Goal: Transaction & Acquisition: Purchase product/service

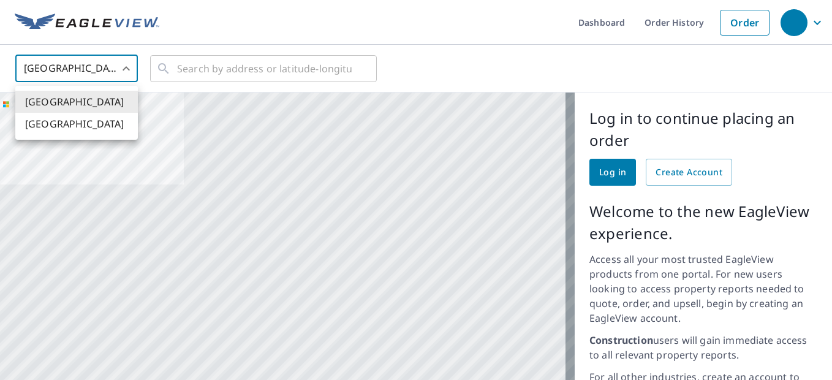
click at [101, 66] on body "Dashboard Order History Order United States US ​ ​ Aerial Road A standard road …" at bounding box center [416, 190] width 832 height 380
click at [109, 96] on li "[GEOGRAPHIC_DATA]" at bounding box center [76, 102] width 123 height 22
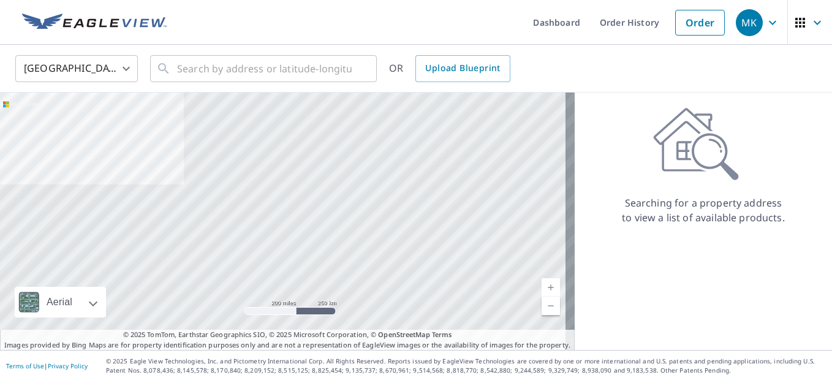
click at [113, 65] on body "MK MK Dashboard Order History Order MK United States US ​ ​ OR Upload Blueprint…" at bounding box center [416, 190] width 832 height 380
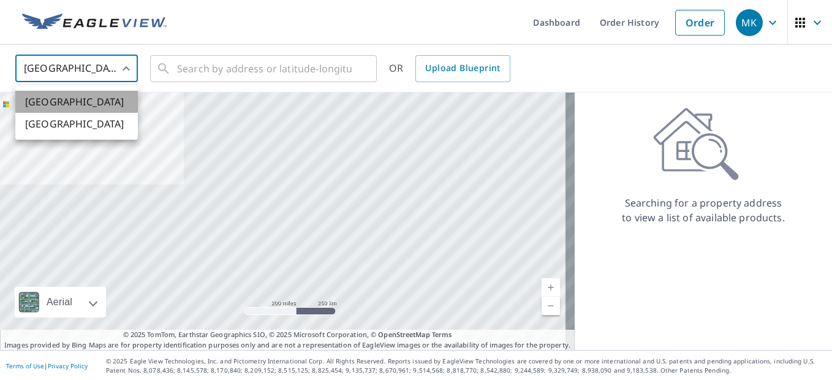
click at [111, 100] on li "[GEOGRAPHIC_DATA]" at bounding box center [76, 102] width 123 height 22
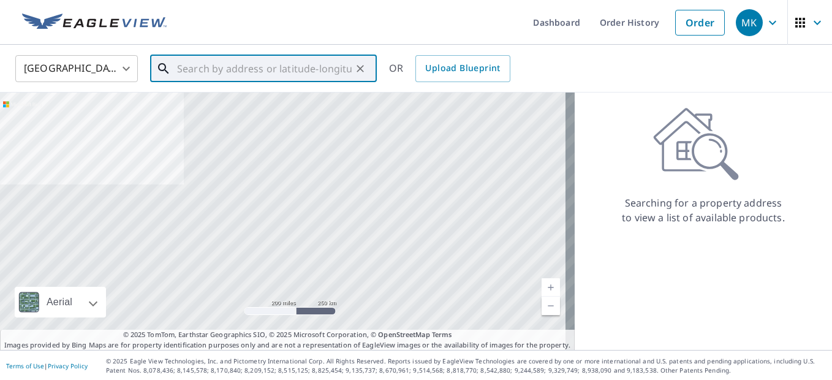
click at [345, 73] on input "text" at bounding box center [264, 68] width 175 height 34
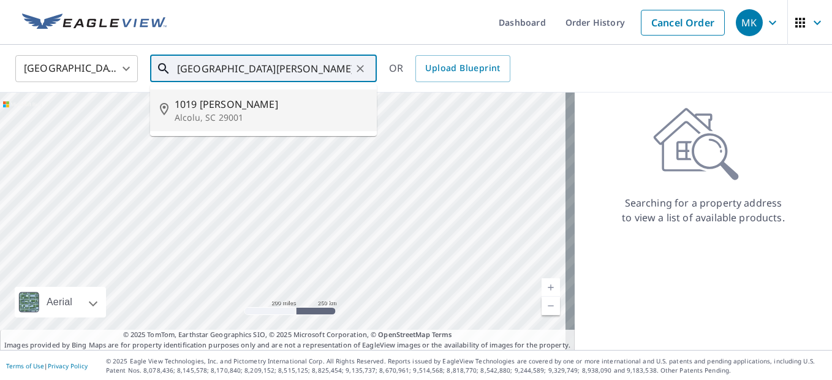
click at [268, 110] on span "1019 [PERSON_NAME]" at bounding box center [271, 104] width 192 height 15
type input "[STREET_ADDRESS][PERSON_NAME]"
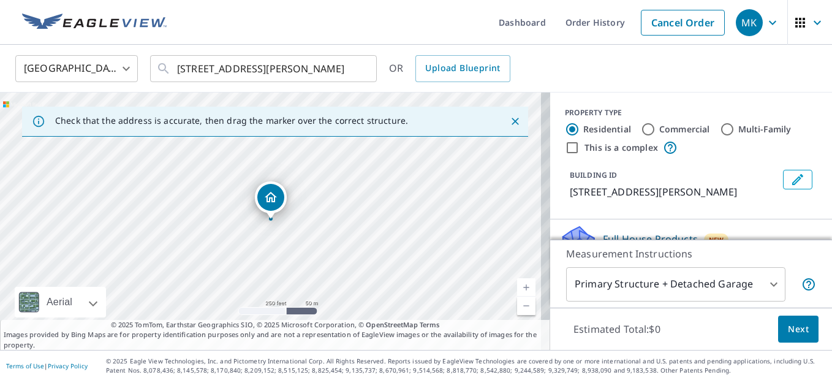
scroll to position [1, 0]
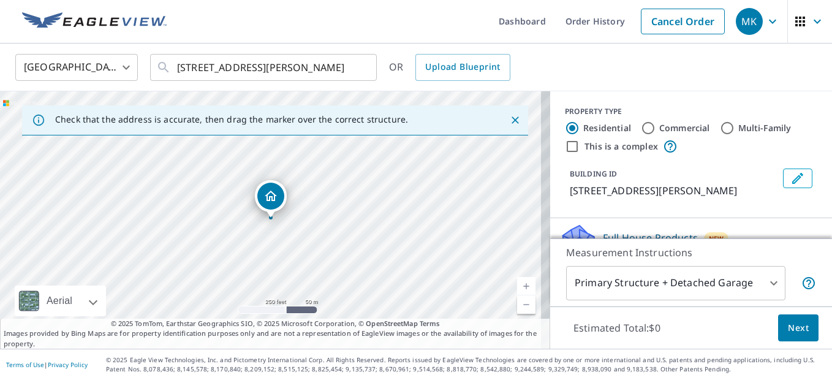
click at [620, 284] on body "MK MK Dashboard Order History Cancel Order MK United States [GEOGRAPHIC_DATA] ​…" at bounding box center [416, 190] width 832 height 380
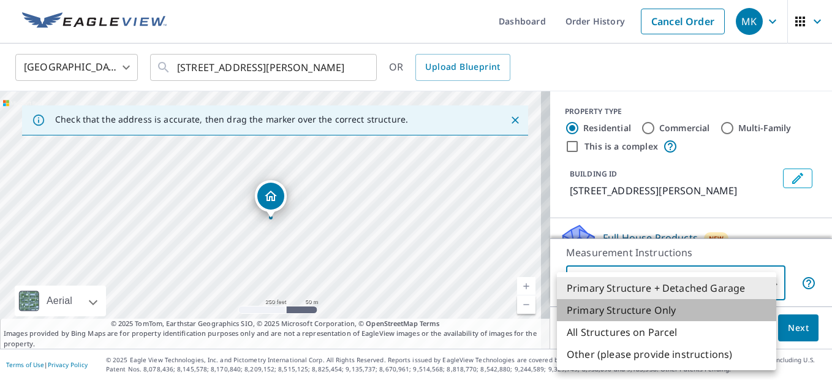
click at [620, 304] on li "Primary Structure Only" at bounding box center [666, 310] width 219 height 22
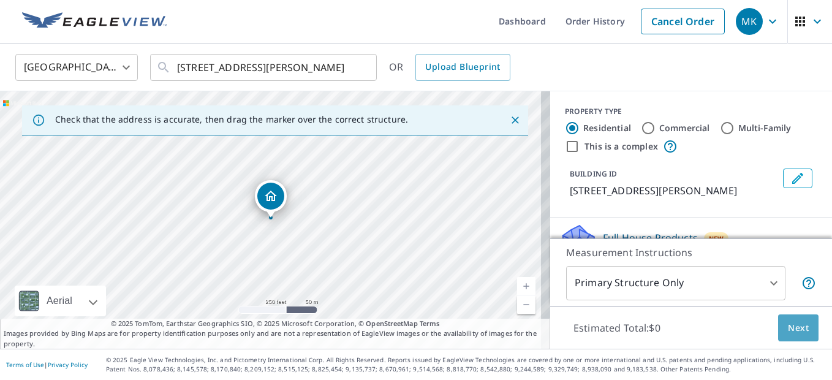
click at [794, 323] on span "Next" at bounding box center [798, 327] width 21 height 15
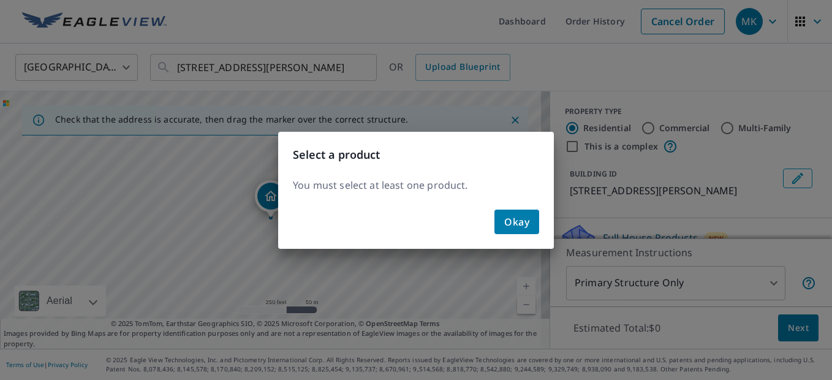
click at [827, 369] on div "Select a product You must select at least one product. Okay" at bounding box center [416, 190] width 832 height 380
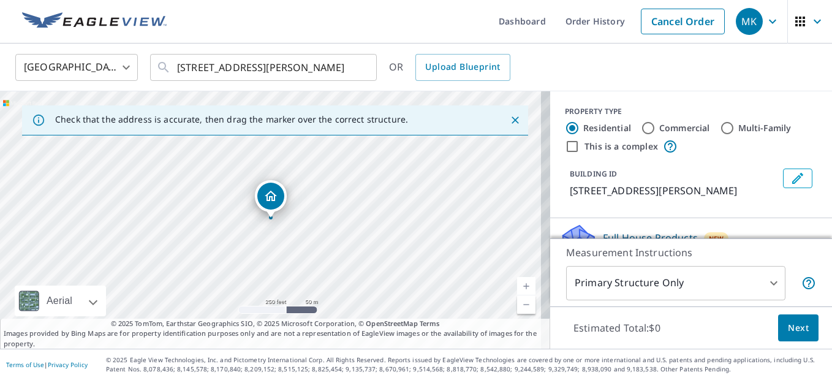
click at [827, 369] on div at bounding box center [416, 190] width 832 height 380
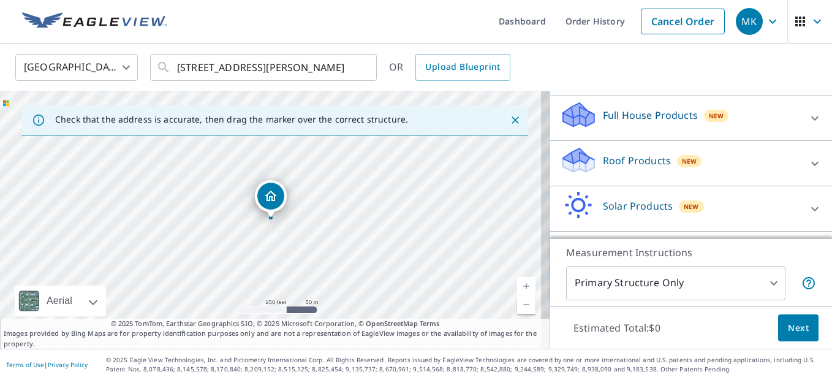
scroll to position [147, 0]
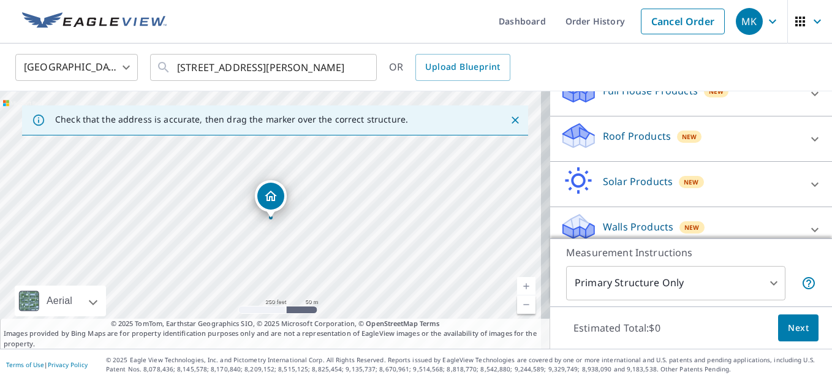
click at [620, 165] on div "Solar Products New Inform Essentials+ $63.25" at bounding box center [691, 184] width 282 height 45
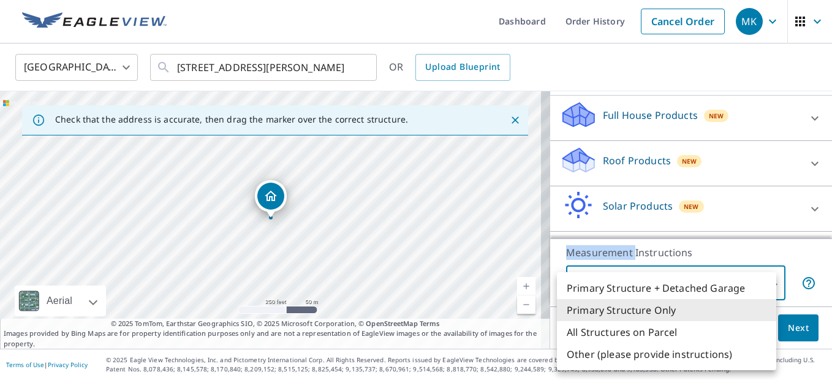
click at [636, 284] on body "MK MK Dashboard Order History Cancel Order MK United States [GEOGRAPHIC_DATA] ​…" at bounding box center [416, 190] width 832 height 380
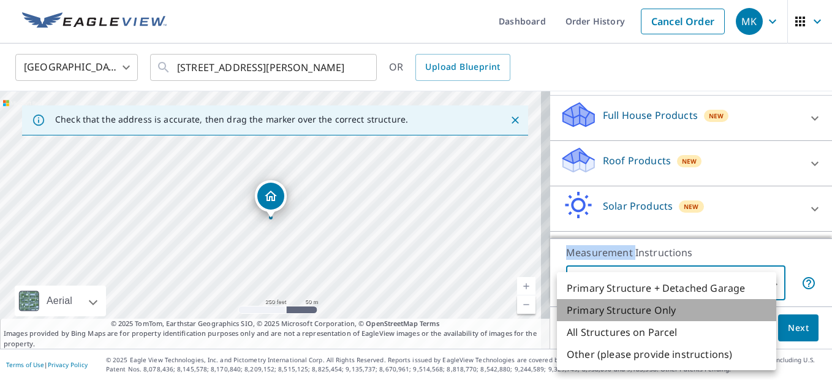
click at [621, 305] on li "Primary Structure Only" at bounding box center [666, 310] width 219 height 22
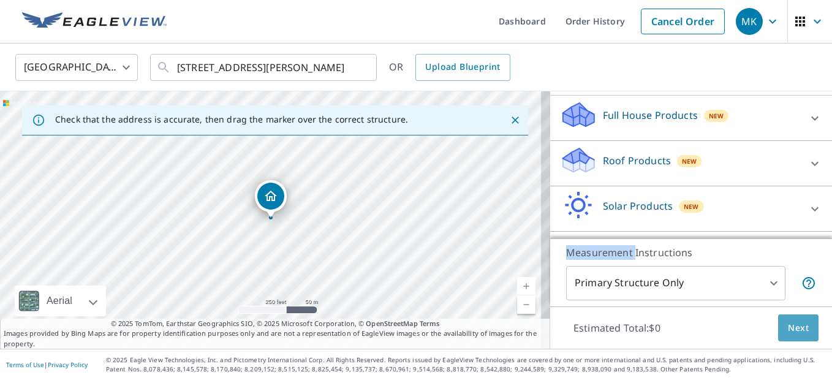
click at [791, 333] on span "Next" at bounding box center [798, 327] width 21 height 15
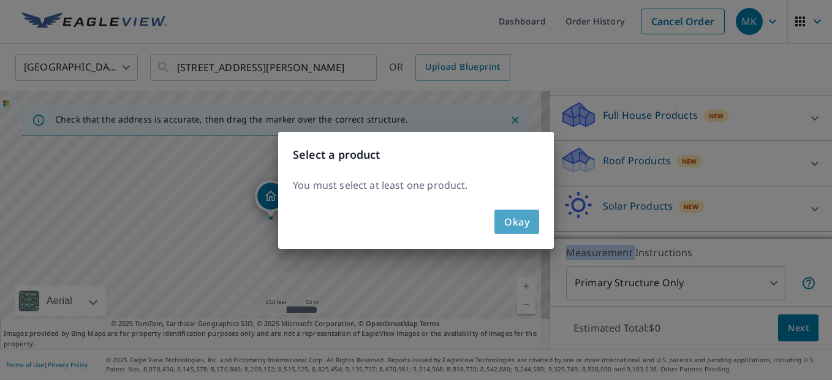
click at [515, 224] on span "Okay" at bounding box center [516, 221] width 25 height 17
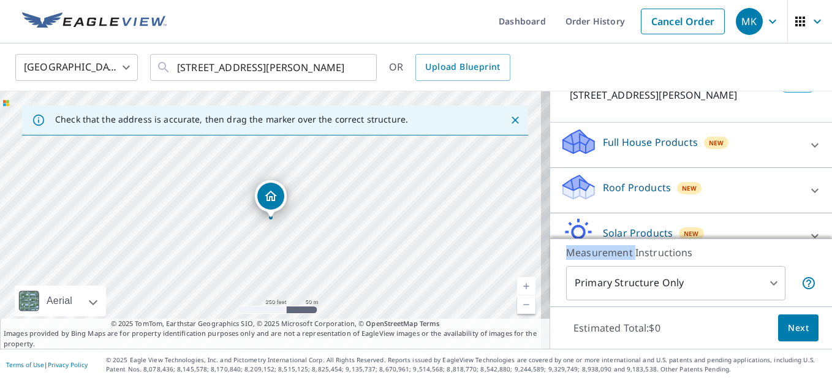
scroll to position [71, 0]
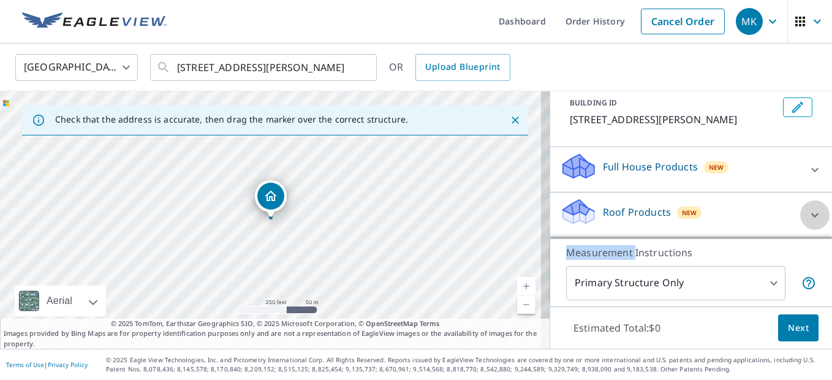
click at [807, 210] on icon at bounding box center [814, 215] width 15 height 15
click at [788, 325] on span "Next" at bounding box center [798, 327] width 21 height 15
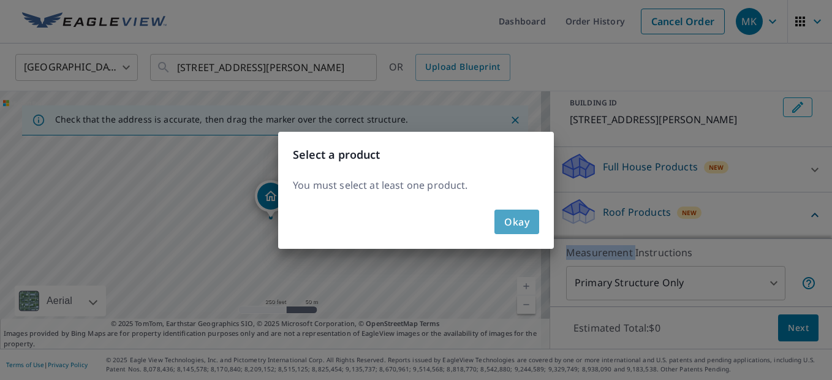
click at [512, 218] on span "Okay" at bounding box center [516, 221] width 25 height 17
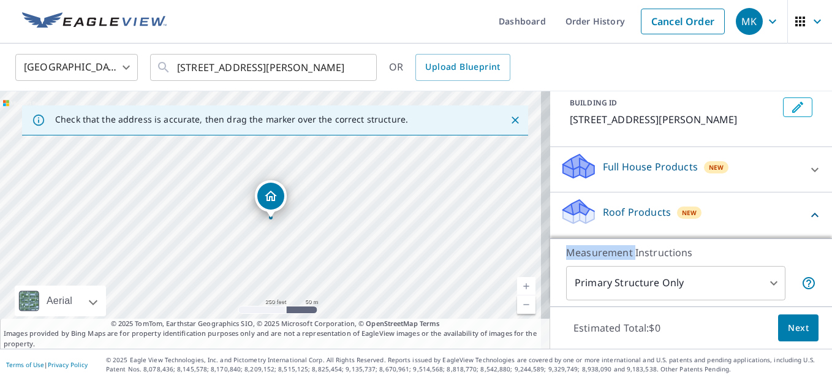
click at [605, 251] on p "Measurement Instructions" at bounding box center [691, 252] width 250 height 15
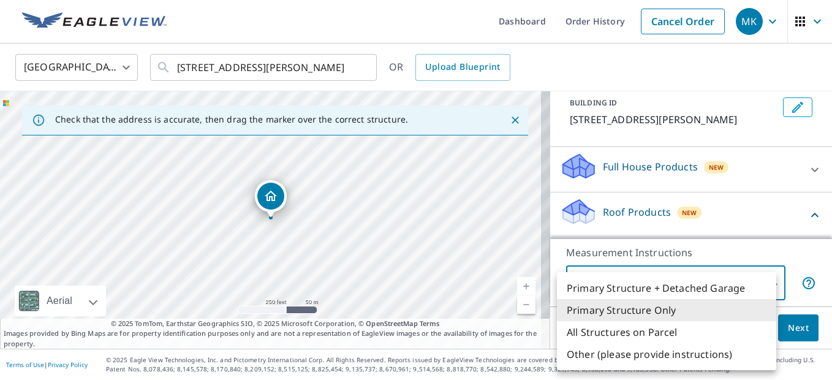
click at [766, 280] on body "MK MK Dashboard Order History Cancel Order MK United States [GEOGRAPHIC_DATA] ​…" at bounding box center [416, 190] width 832 height 380
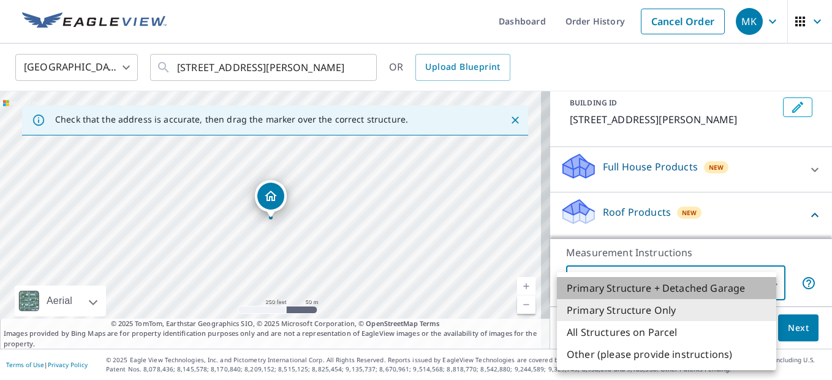
click at [709, 284] on li "Primary Structure + Detached Garage" at bounding box center [666, 288] width 219 height 22
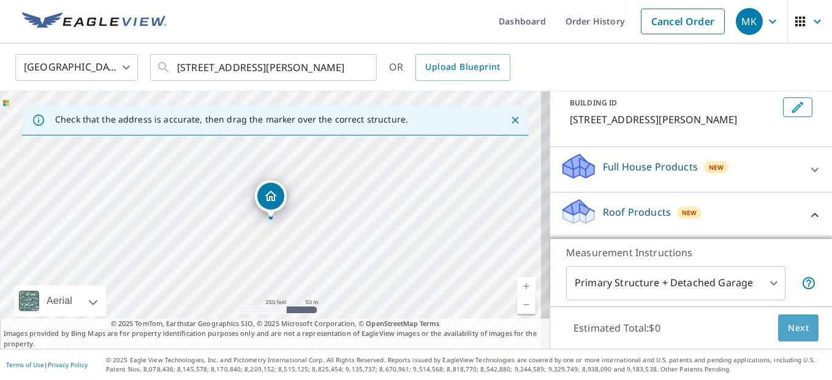
click at [793, 323] on span "Next" at bounding box center [798, 327] width 21 height 15
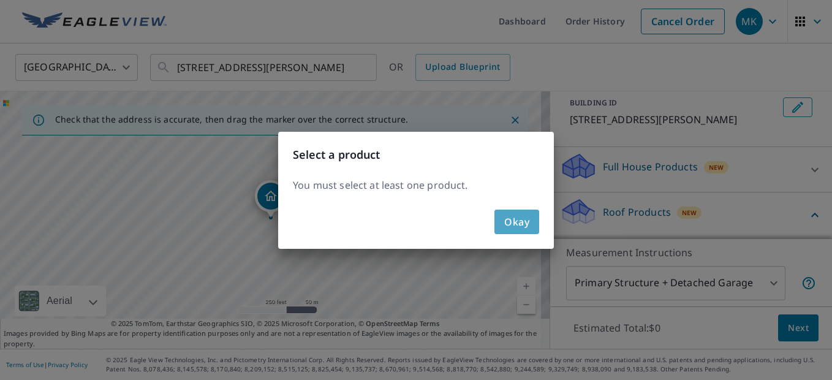
click at [528, 217] on span "Okay" at bounding box center [516, 221] width 25 height 17
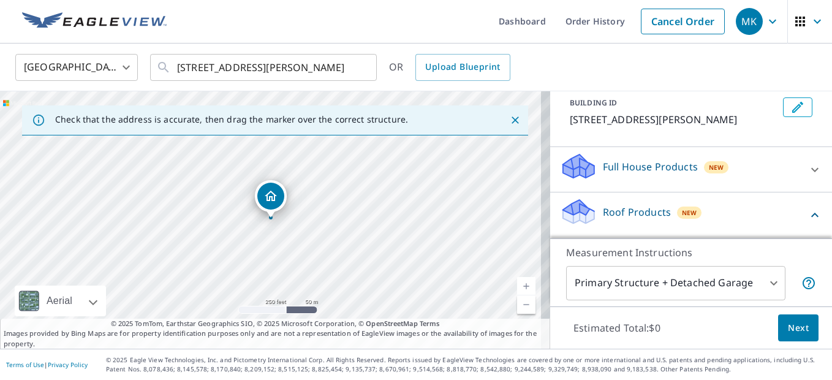
click at [265, 190] on icon "Dropped pin, building 1, Residential property, 1019 Eliason Rd Alcolu, SC 29001" at bounding box center [270, 196] width 15 height 15
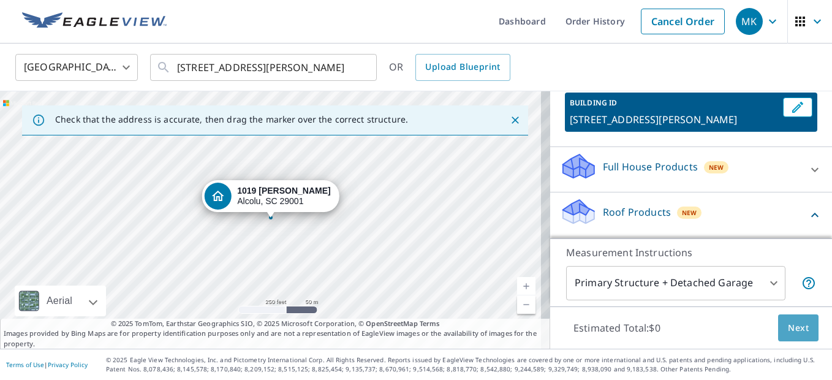
click at [791, 323] on span "Next" at bounding box center [798, 327] width 21 height 15
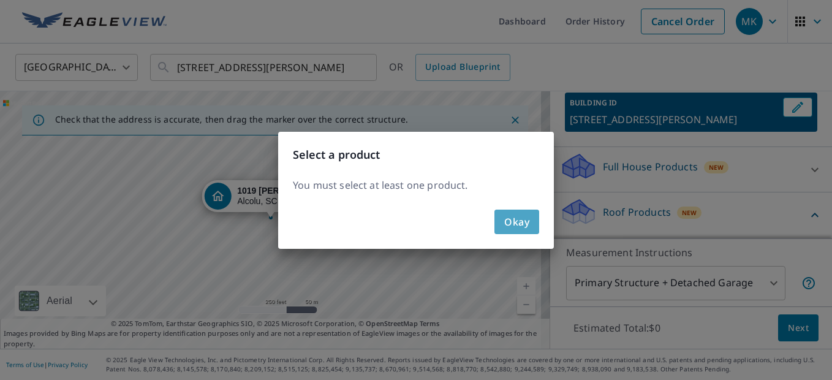
click at [525, 220] on span "Okay" at bounding box center [516, 221] width 25 height 17
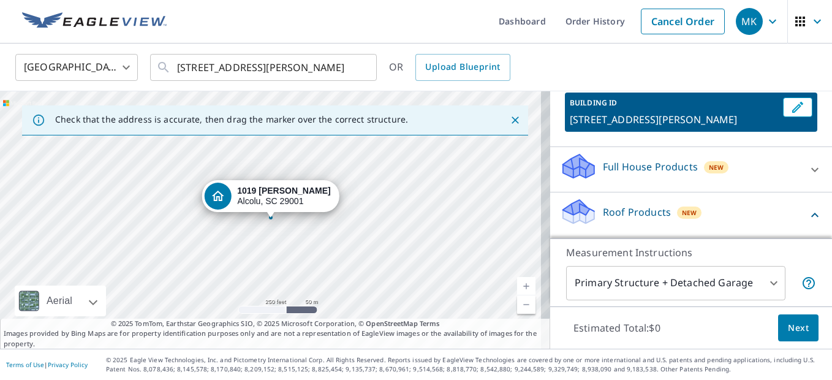
click at [270, 208] on div "[STREET_ADDRESS][PERSON_NAME]" at bounding box center [271, 196] width 138 height 32
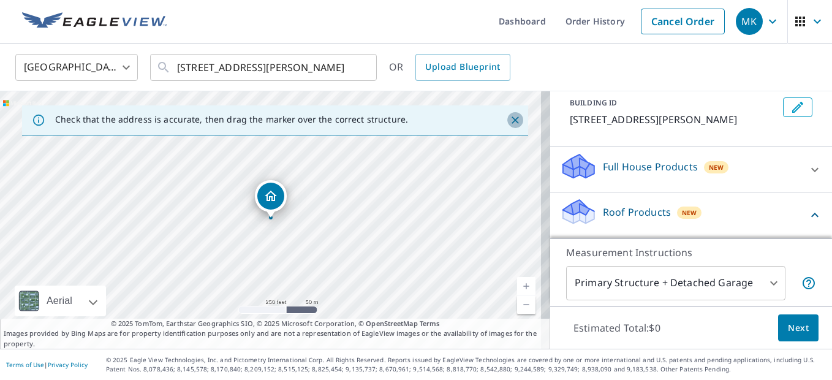
click at [509, 118] on icon "Close" at bounding box center [515, 120] width 12 height 12
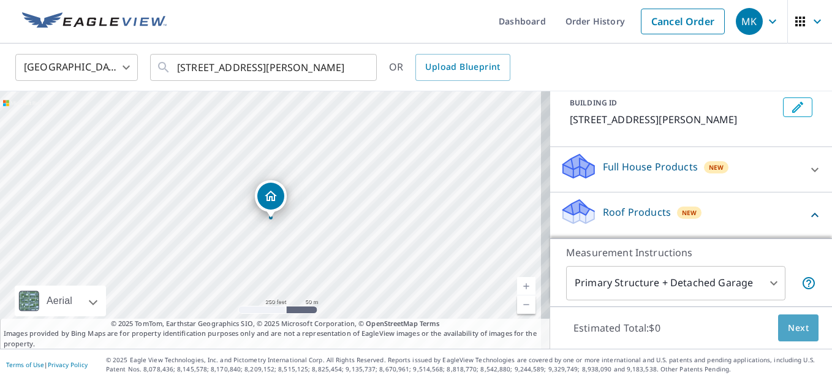
click at [794, 325] on span "Next" at bounding box center [798, 327] width 21 height 15
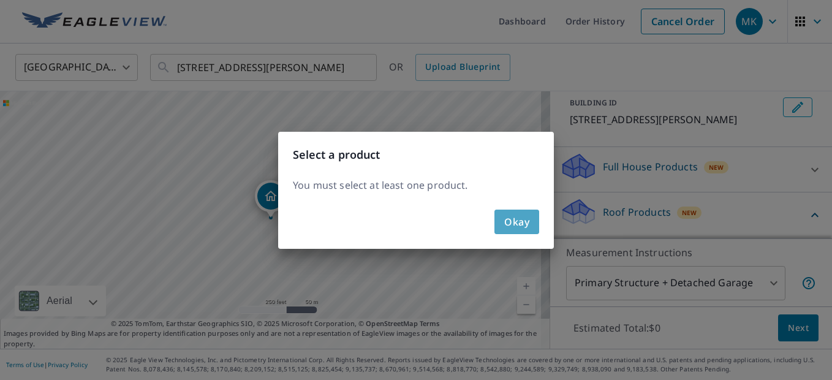
click at [527, 214] on span "Okay" at bounding box center [516, 221] width 25 height 17
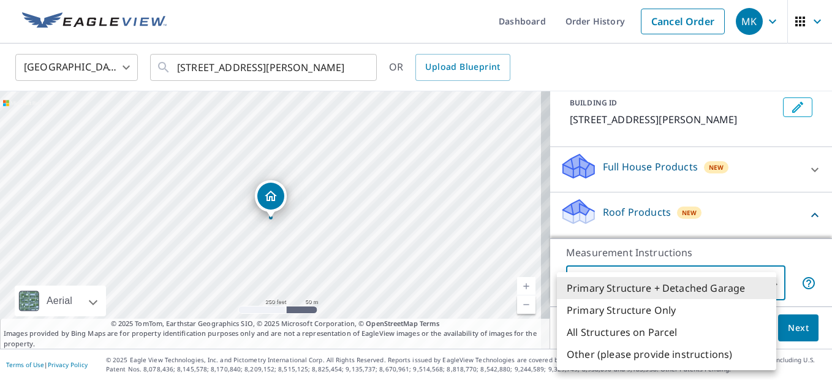
click at [605, 281] on body "MK MK Dashboard Order History Cancel Order MK [GEOGRAPHIC_DATA] [GEOGRAPHIC_DAT…" at bounding box center [416, 190] width 832 height 380
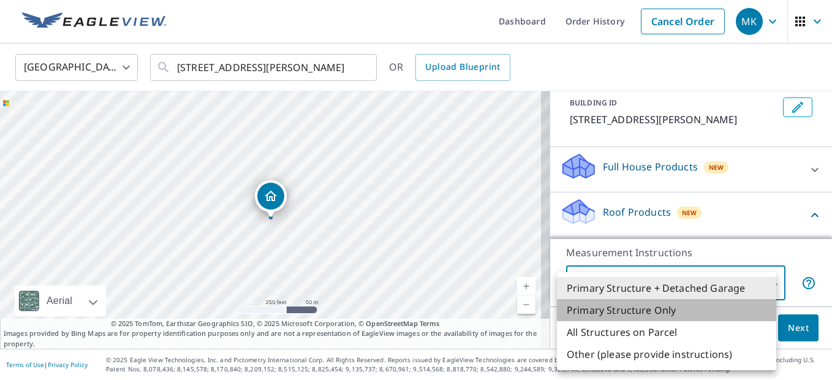
click at [607, 307] on li "Primary Structure Only" at bounding box center [666, 310] width 219 height 22
type input "2"
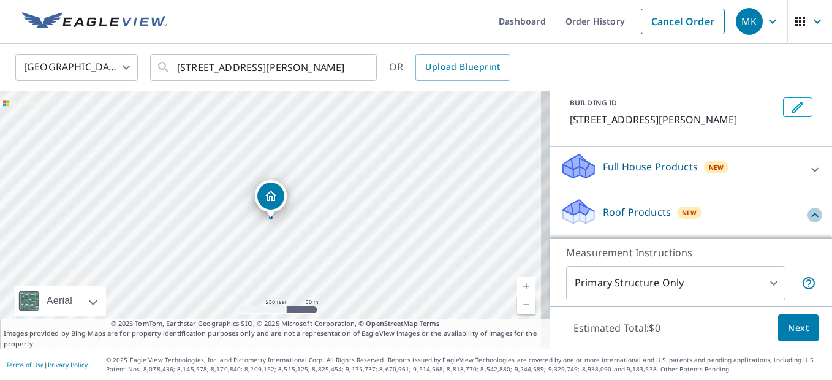
click at [807, 211] on icon at bounding box center [814, 215] width 15 height 15
click at [788, 320] on span "Next" at bounding box center [798, 327] width 21 height 15
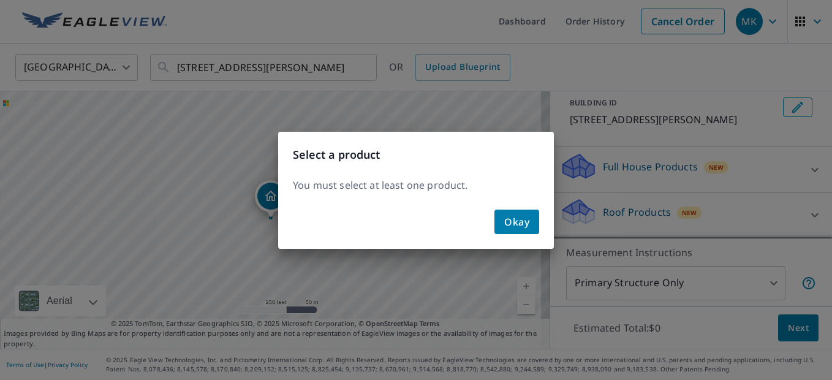
click at [780, 320] on div "Select a product You must select at least one product. Okay" at bounding box center [416, 190] width 832 height 380
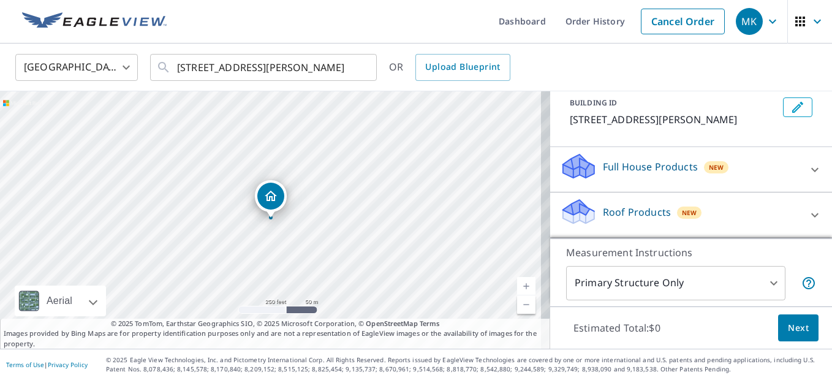
scroll to position [96, 0]
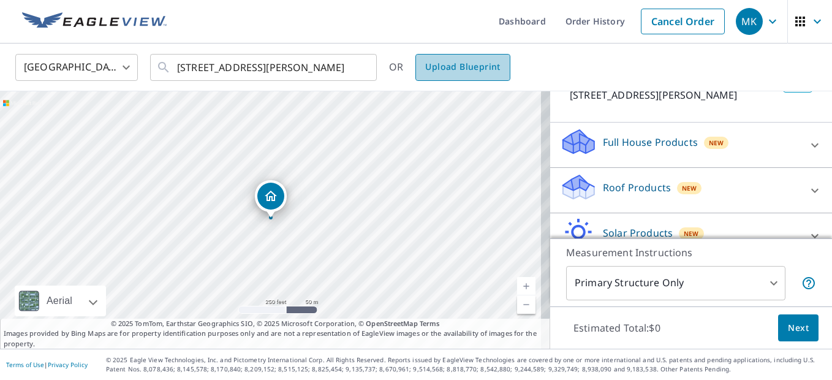
click at [473, 61] on span "Upload Blueprint" at bounding box center [462, 66] width 75 height 15
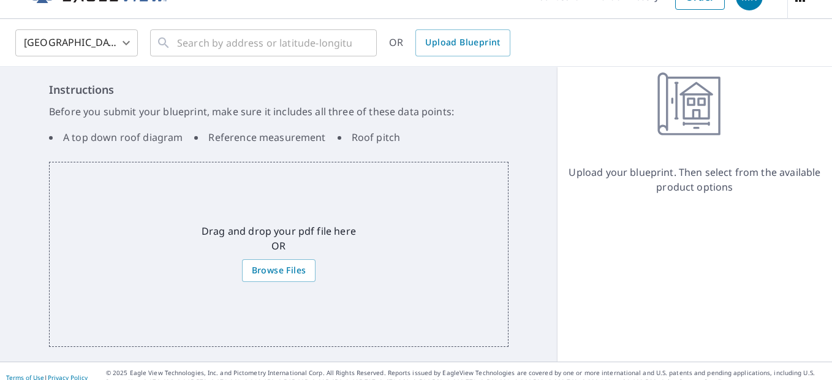
scroll to position [39, 0]
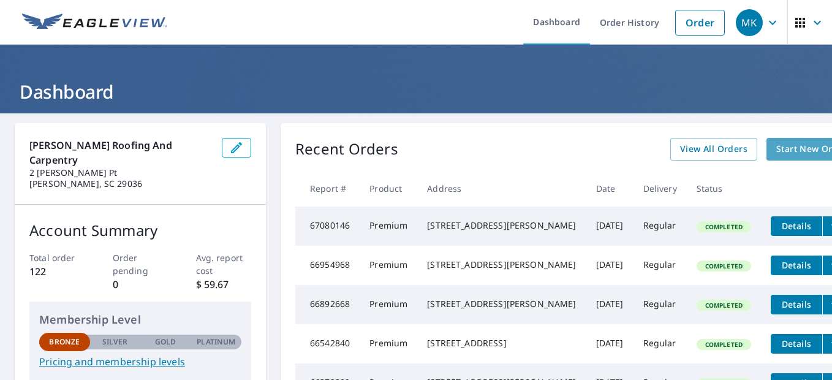
click at [776, 145] on span "Start New Order" at bounding box center [811, 148] width 71 height 15
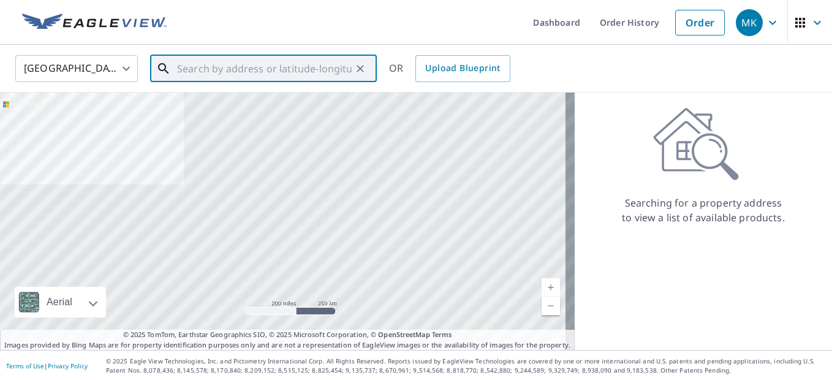
click at [334, 69] on input "text" at bounding box center [264, 68] width 175 height 34
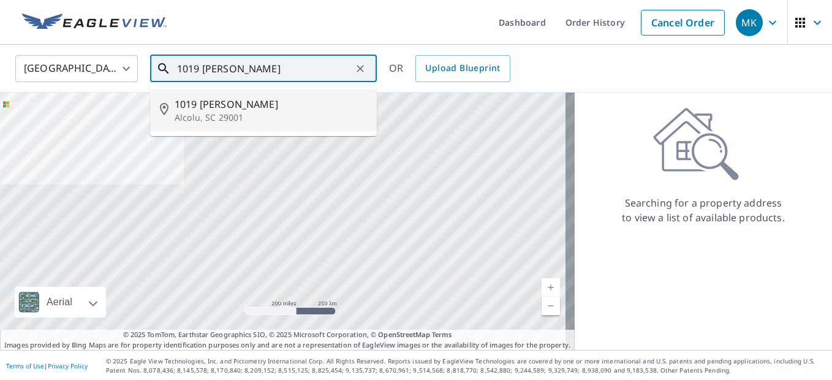
click at [254, 110] on span "1019 Eliason Rd" at bounding box center [271, 104] width 192 height 15
type input "1019 Eliason Rd Alcolu, SC 29001"
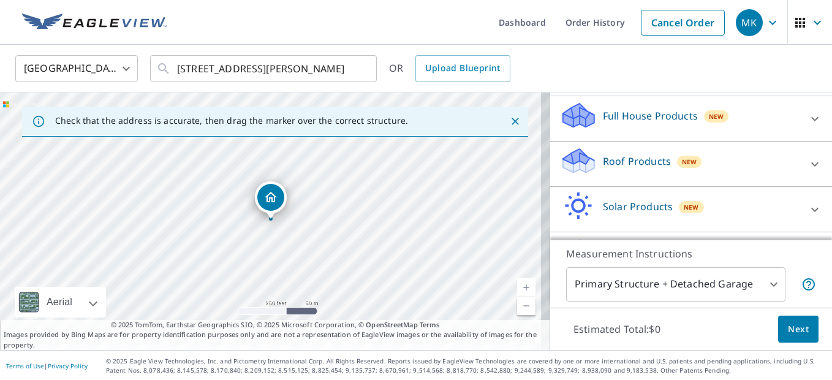
scroll to position [112, 0]
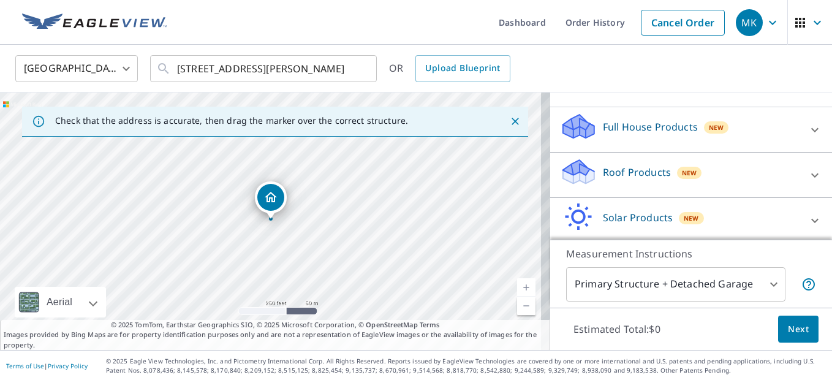
click at [691, 173] on div "Roof Products New" at bounding box center [680, 174] width 240 height 35
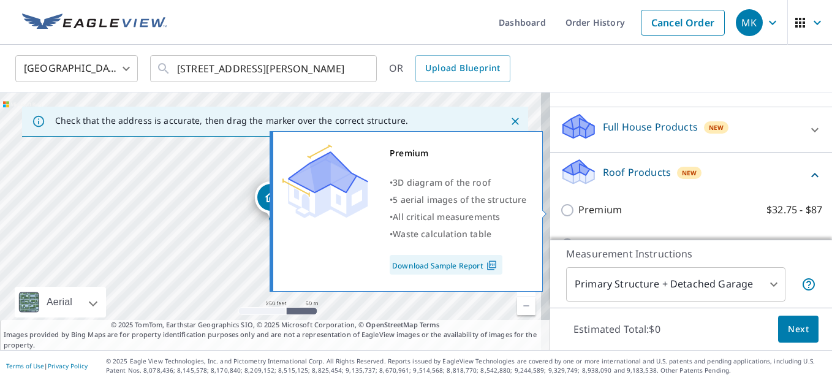
click at [561, 203] on input "Premium $32.75 - $87" at bounding box center [569, 210] width 18 height 15
checkbox input "true"
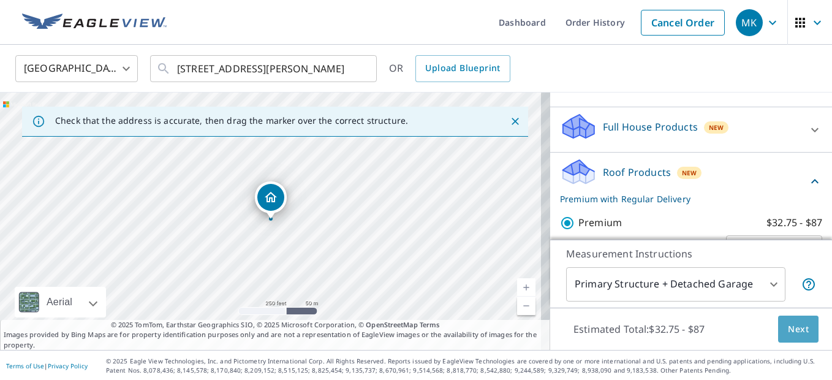
click at [788, 323] on span "Next" at bounding box center [798, 329] width 21 height 15
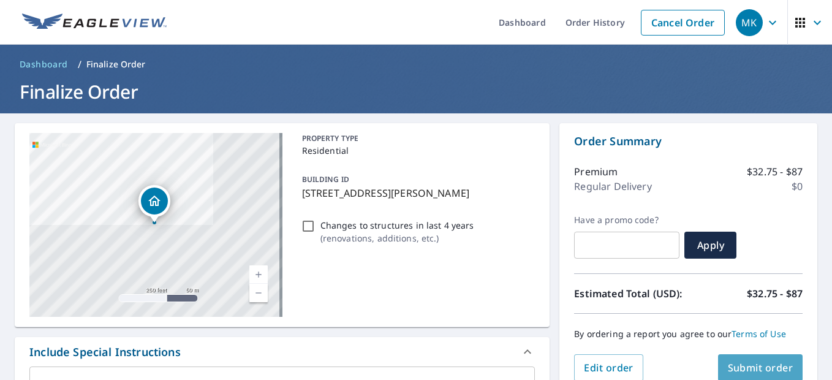
click at [764, 363] on span "Submit order" at bounding box center [761, 367] width 66 height 13
